Goal: Navigation & Orientation: Find specific page/section

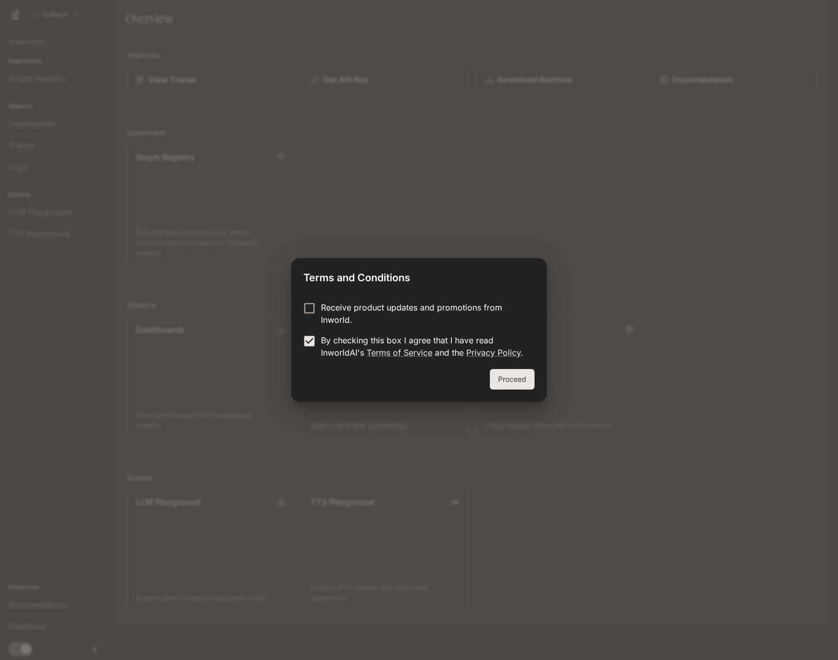
click at [514, 384] on button "Proceed" at bounding box center [512, 379] width 45 height 21
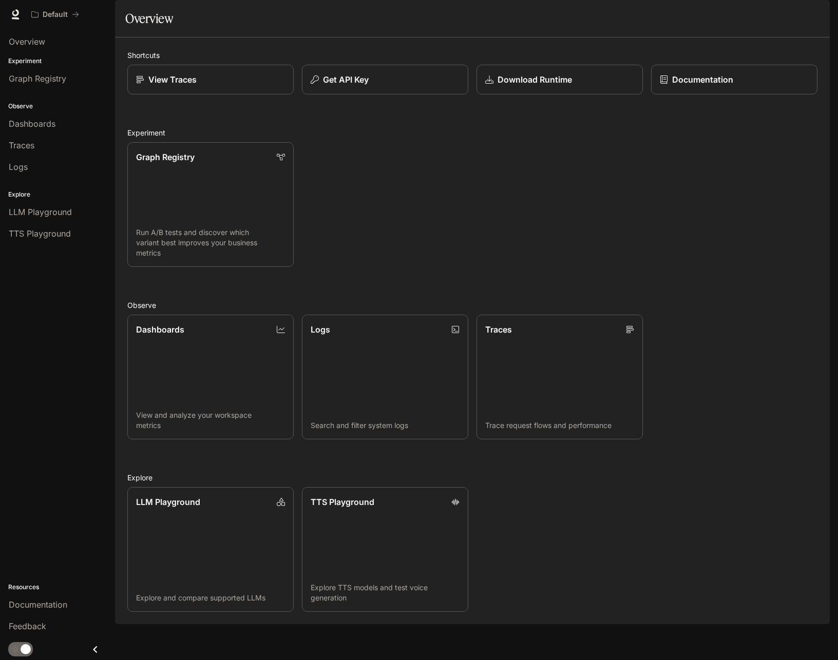
click at [488, 224] on div "Graph Registry Run A/B tests and discover which variant best improves your busi…" at bounding box center [468, 200] width 698 height 133
click at [455, 253] on div "Graph Registry Run A/B tests and discover which variant best improves your busi…" at bounding box center [468, 200] width 698 height 133
click at [62, 215] on span "LLM Playground" at bounding box center [40, 212] width 63 height 12
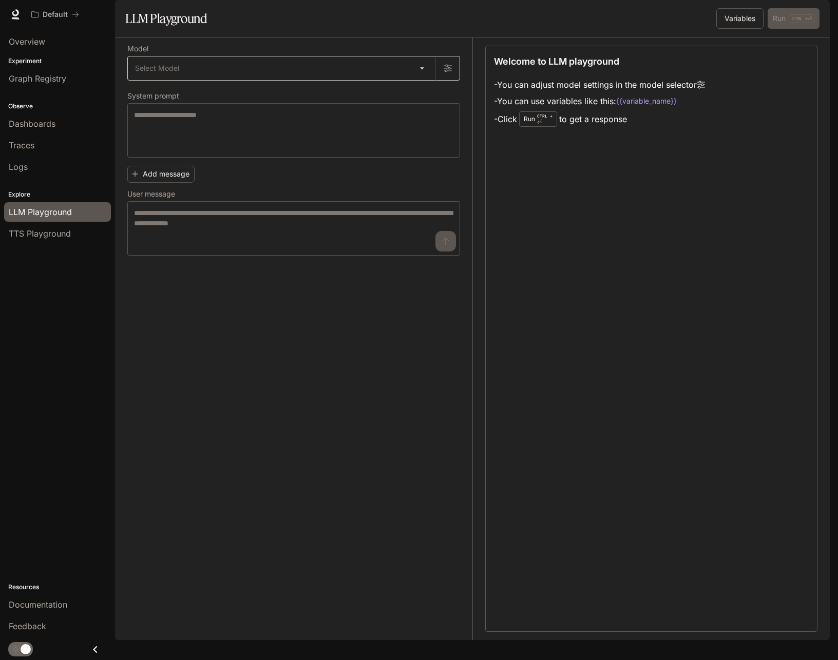
click at [407, 97] on body "Skip to main content Default Documentation Documentation Portal Overview Experi…" at bounding box center [419, 330] width 838 height 660
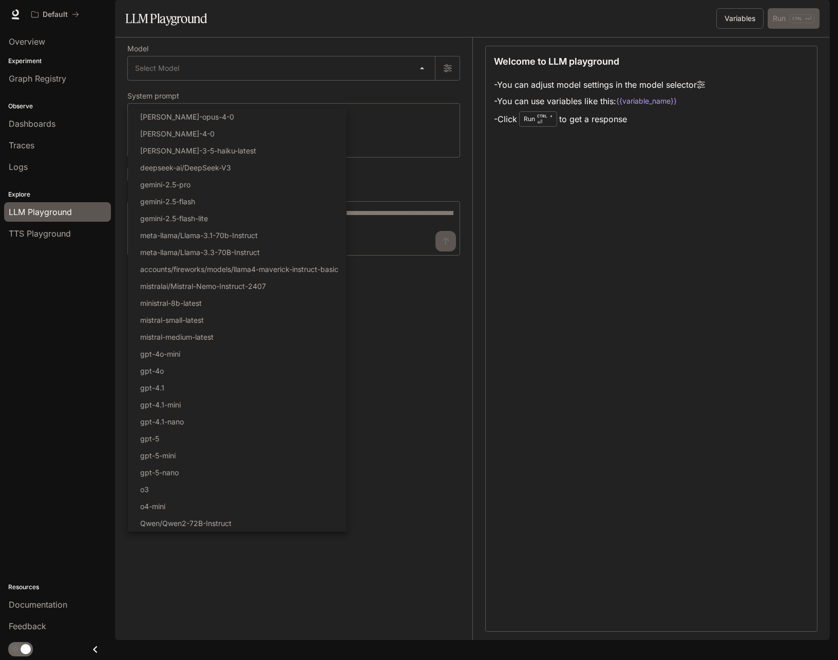
click at [613, 323] on div at bounding box center [419, 330] width 838 height 660
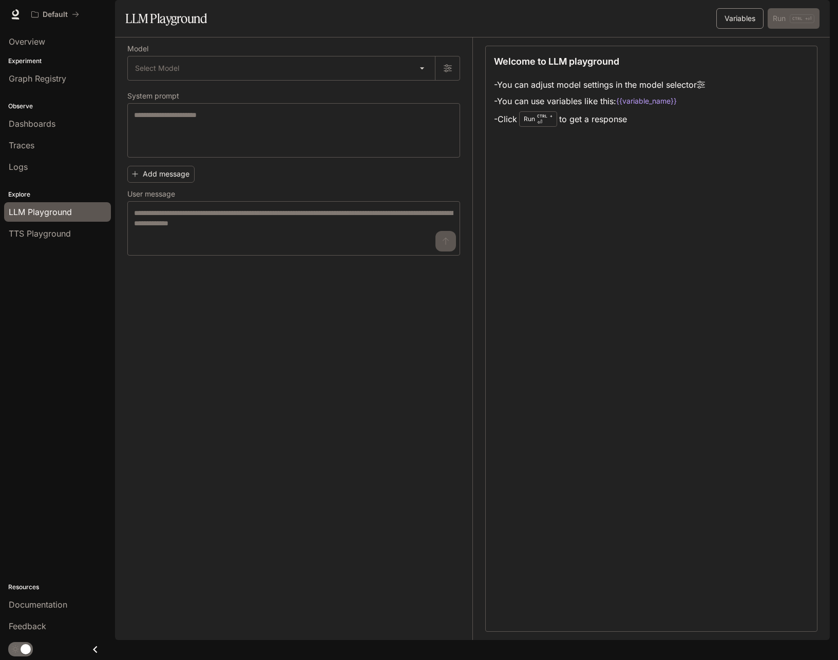
click at [737, 29] on button "Variables" at bounding box center [739, 18] width 47 height 21
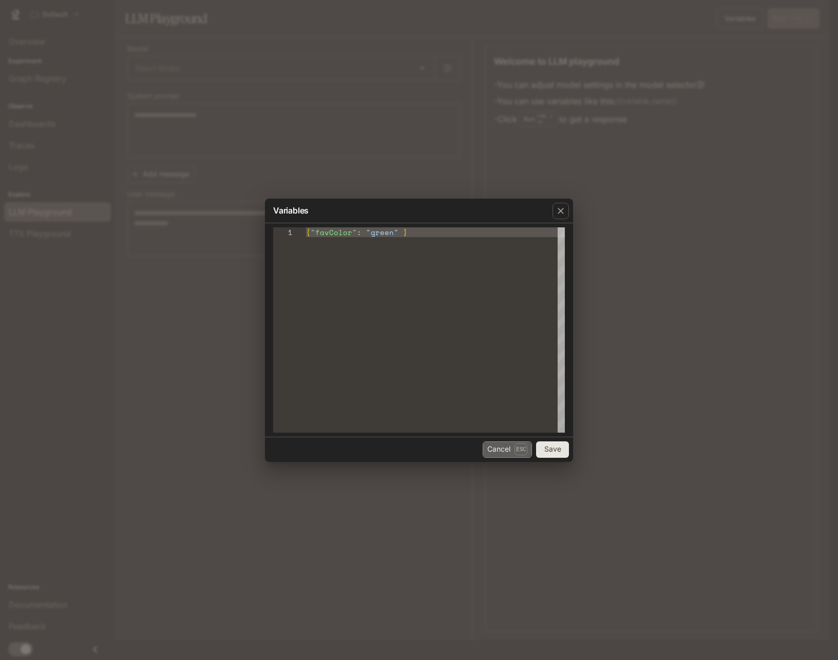
click at [498, 448] on button "Cancel Esc" at bounding box center [507, 449] width 49 height 16
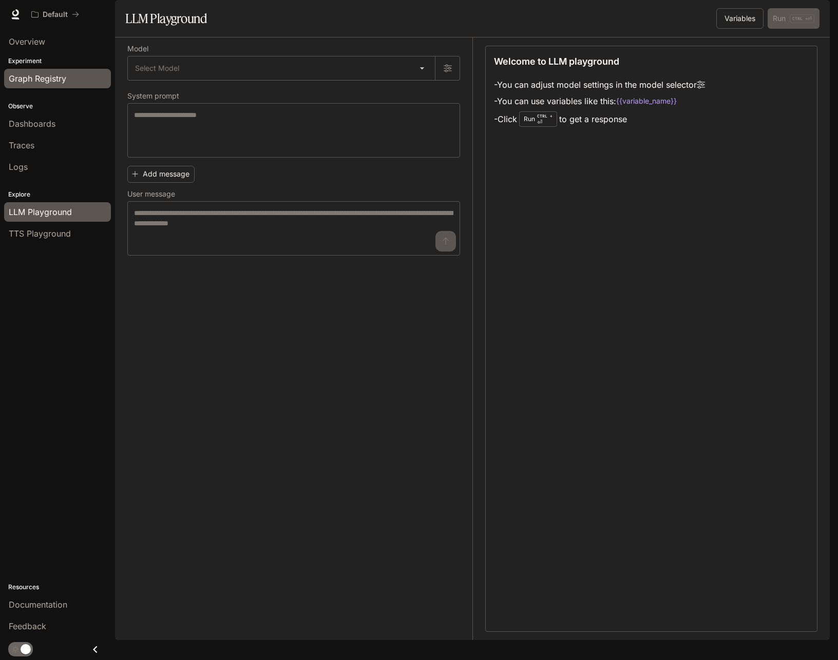
click at [53, 74] on span "Graph Registry" at bounding box center [37, 78] width 57 height 12
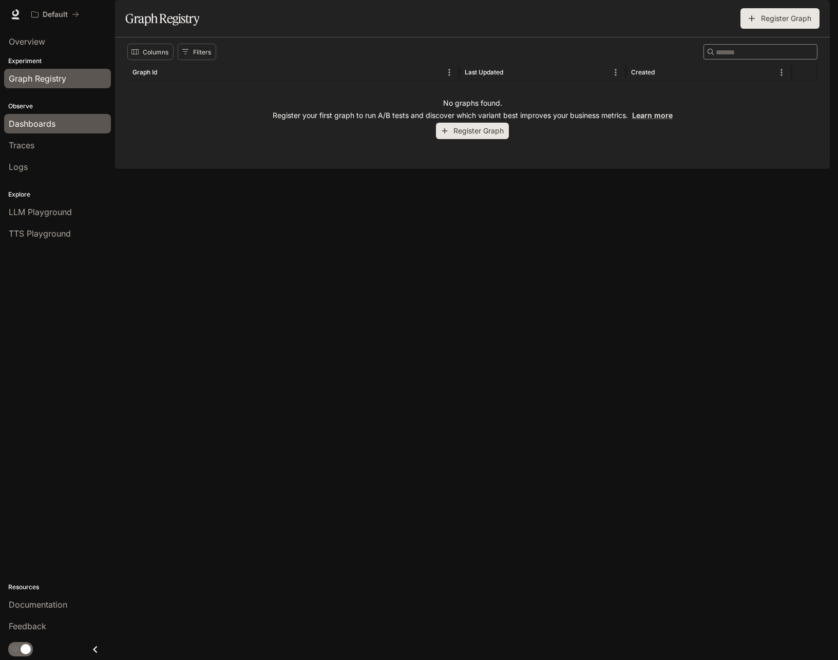
click at [56, 120] on div "Dashboards" at bounding box center [58, 124] width 98 height 12
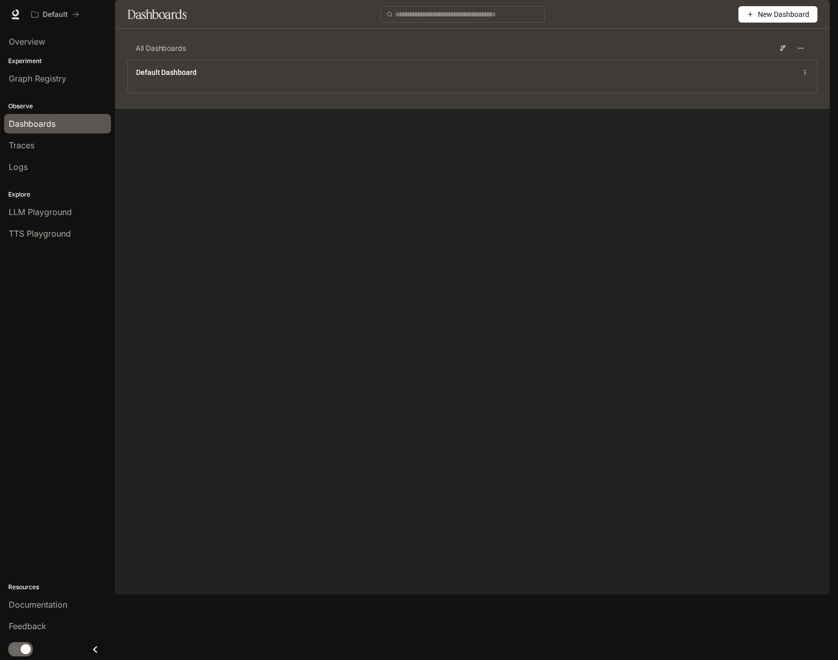
click at [63, 127] on div "Dashboards" at bounding box center [58, 124] width 98 height 12
